Goal: Task Accomplishment & Management: Complete application form

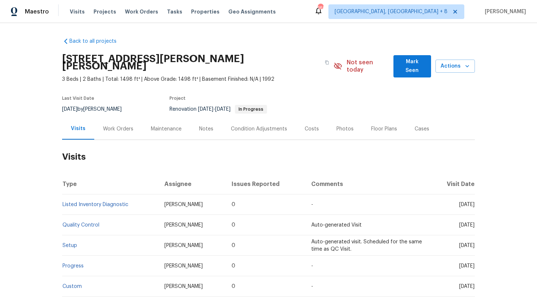
drag, startPoint x: 446, startPoint y: 198, endPoint x: 473, endPoint y: 202, distance: 27.4
click at [473, 202] on td "[DATE]" at bounding box center [452, 204] width 46 height 20
copy span "[DATE]"
click at [109, 125] on div "Work Orders" at bounding box center [118, 128] width 30 height 7
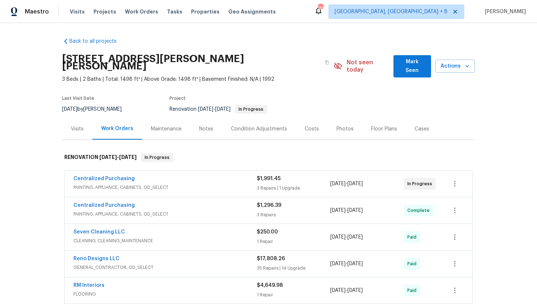
scroll to position [45, 0]
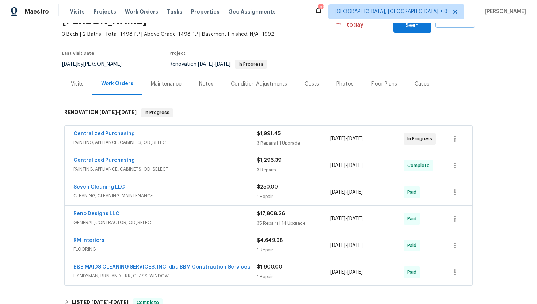
click at [154, 165] on span "PAINTING, APPLIANCE, CABINETS, OD_SELECT" at bounding box center [164, 168] width 183 height 7
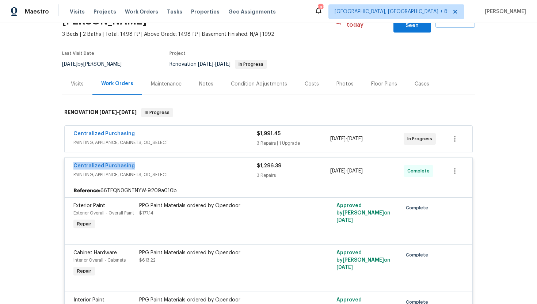
drag, startPoint x: 137, startPoint y: 156, endPoint x: 62, endPoint y: 155, distance: 74.5
click at [62, 155] on div "Centralized Purchasing PAINTING, APPLIANCE, CABINETS, OD_SELECT $1,991.45 3 Rep…" at bounding box center [268, 288] width 413 height 329
copy link "Centralized Purchasing"
drag, startPoint x: 382, startPoint y: 167, endPoint x: 325, endPoint y: 167, distance: 57.0
click at [325, 167] on div "Centralized Purchasing PAINTING, APPLIANCE, CABINETS, OD_SELECT $1,296.39 3 Rep…" at bounding box center [259, 171] width 373 height 18
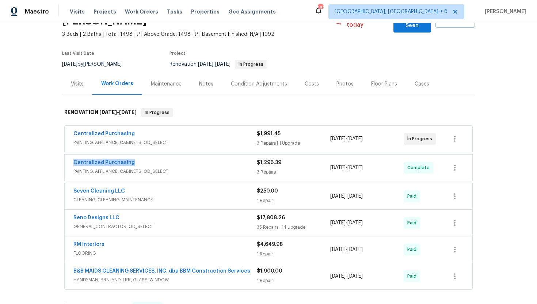
copy div "[DATE] - [DATE]"
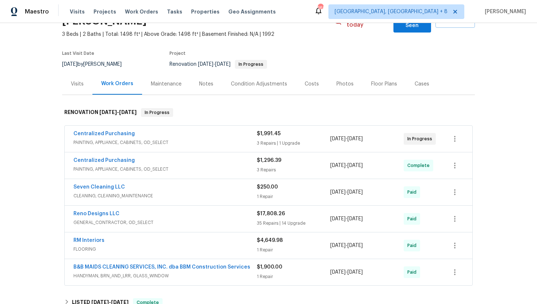
click at [72, 80] on div "Visits" at bounding box center [77, 83] width 13 height 7
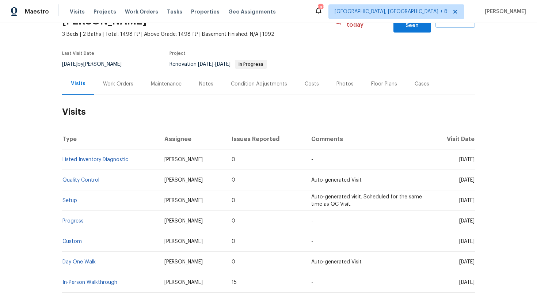
click at [420, 80] on div "Cases" at bounding box center [422, 84] width 32 height 22
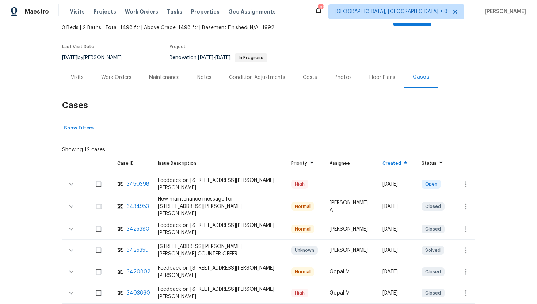
scroll to position [77, 0]
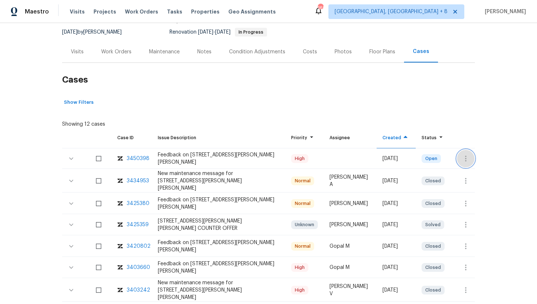
click at [469, 156] on button "button" at bounding box center [466, 159] width 18 height 18
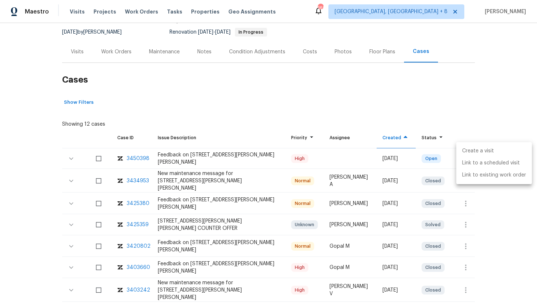
click at [473, 152] on li "Create a visit" at bounding box center [494, 151] width 76 height 12
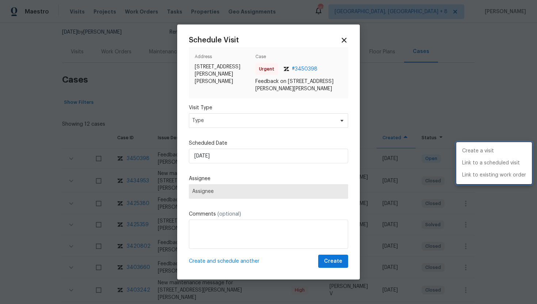
click at [256, 111] on div at bounding box center [268, 152] width 537 height 304
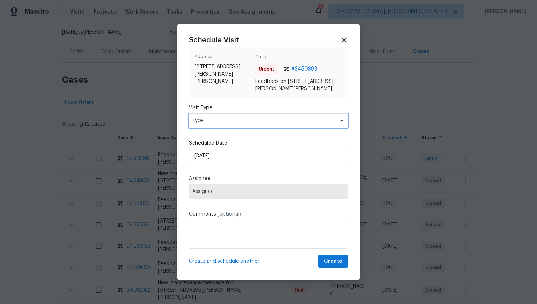
click at [255, 122] on span "Type" at bounding box center [263, 120] width 142 height 7
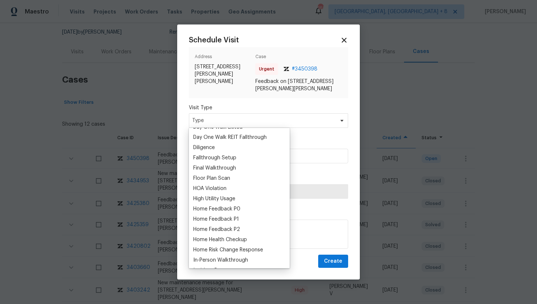
scroll to position [156, 0]
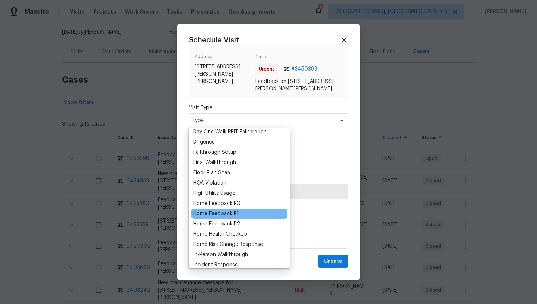
click at [230, 213] on div "Home Feedback P1" at bounding box center [216, 213] width 46 height 7
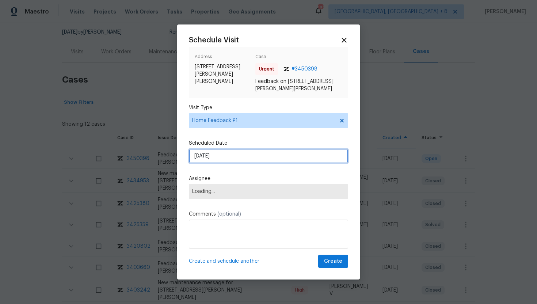
click at [229, 155] on input "[DATE]" at bounding box center [268, 156] width 159 height 15
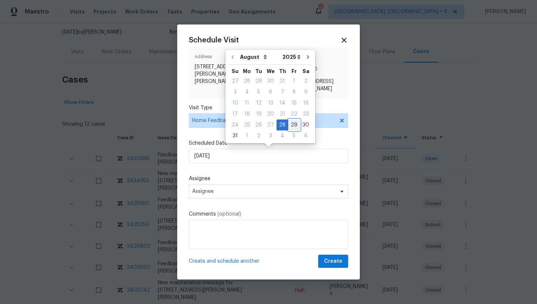
click at [290, 124] on div "29" at bounding box center [294, 125] width 12 height 10
type input "[DATE]"
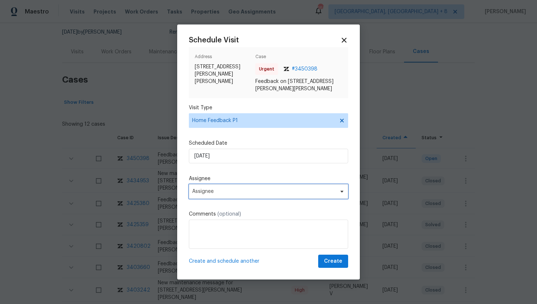
click at [216, 193] on span "Assignee" at bounding box center [263, 191] width 143 height 6
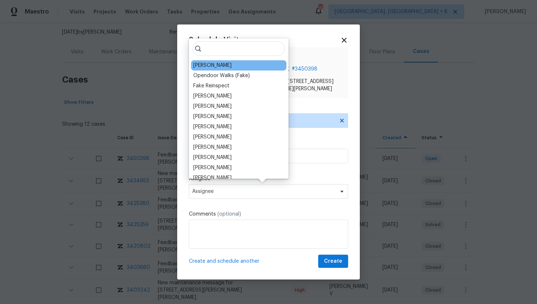
click at [207, 66] on div "[PERSON_NAME]" at bounding box center [212, 65] width 38 height 7
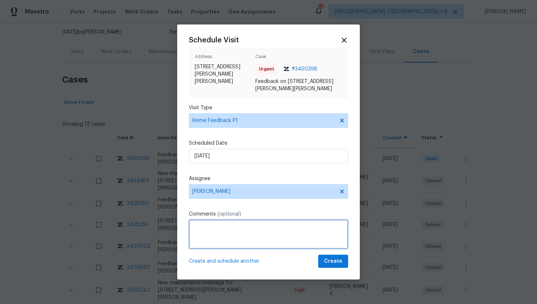
click at [216, 228] on textarea at bounding box center [268, 234] width 159 height 29
paste textarea "Feedback Message: Keypad code does not work, remote unlock and static code is a…"
type textarea "Feedback Message: Keypad code does not work, remote unlock and static code is a…"
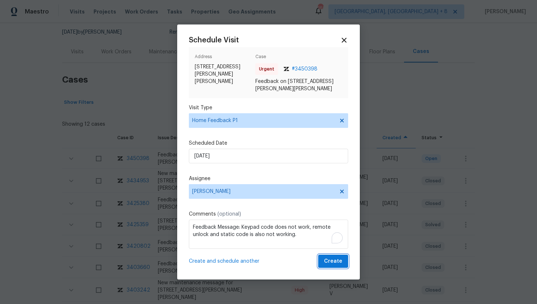
click at [332, 262] on span "Create" at bounding box center [333, 261] width 18 height 9
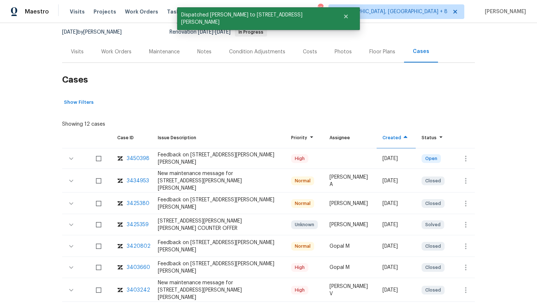
click at [81, 48] on div "Visits" at bounding box center [77, 51] width 13 height 7
